Goal: Task Accomplishment & Management: Manage account settings

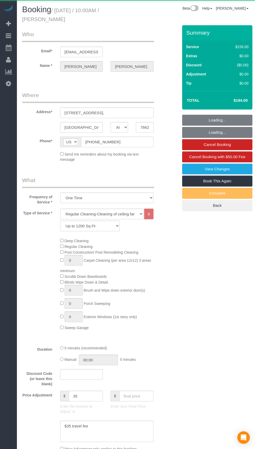
select select "[GEOGRAPHIC_DATA]"
select select "3"
select select "string:fspay-ce1e5bc0-d4dc-4780-b8c2-c7f6da4d4e07"
select select "object:1177"
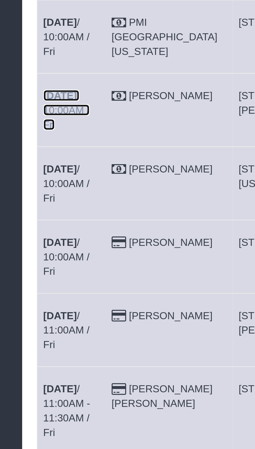
click at [29, 172] on b "[DATE]" at bounding box center [30, 174] width 12 height 4
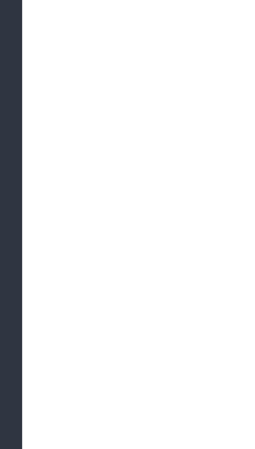
select select "[GEOGRAPHIC_DATA]"
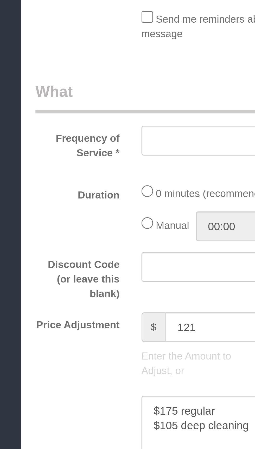
select select "3"
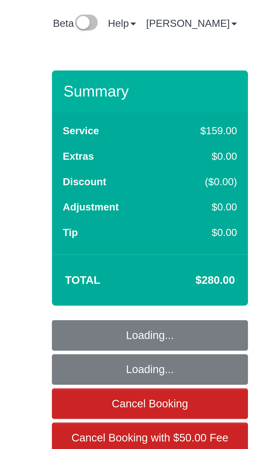
select select "object:1755"
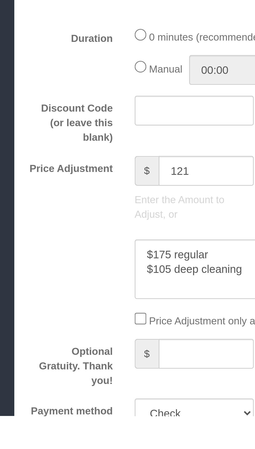
scroll to position [72, 0]
